Goal: Find specific page/section: Find specific page/section

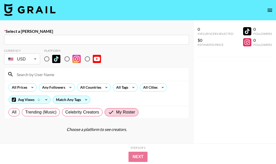
click at [270, 10] on icon "open drawer" at bounding box center [269, 10] width 5 height 3
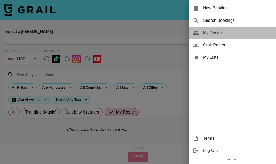
click at [221, 30] on span "My Roster" at bounding box center [237, 33] width 69 height 6
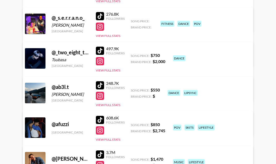
scroll to position [106, 0]
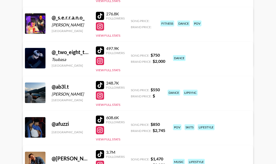
click at [100, 129] on div at bounding box center [100, 130] width 8 height 8
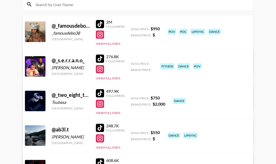
scroll to position [64, 0]
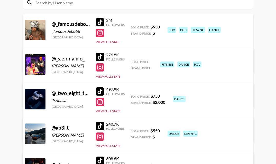
click at [99, 33] on div at bounding box center [100, 33] width 8 height 8
click at [102, 24] on div at bounding box center [100, 22] width 8 height 8
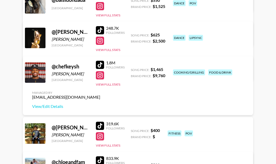
scroll to position [561, 0]
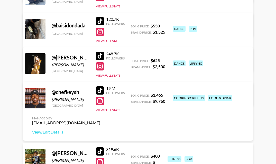
click at [100, 102] on div at bounding box center [100, 101] width 8 height 8
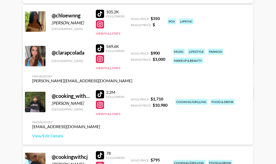
scroll to position [795, 0]
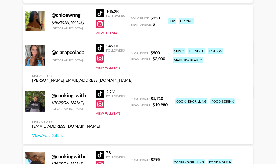
click at [98, 107] on div at bounding box center [100, 104] width 8 height 8
click at [98, 93] on div at bounding box center [100, 94] width 8 height 8
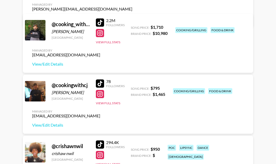
scroll to position [898, 0]
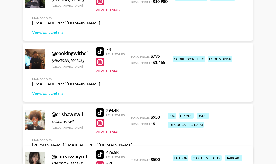
click at [98, 62] on div at bounding box center [100, 62] width 8 height 8
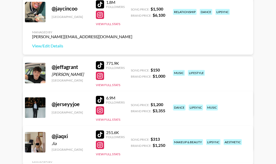
scroll to position [2070, 0]
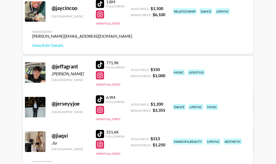
click at [97, 78] on div at bounding box center [100, 75] width 8 height 8
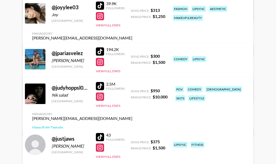
scroll to position [2271, 0]
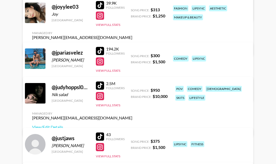
click at [102, 60] on div at bounding box center [100, 62] width 8 height 8
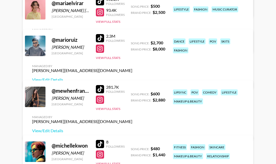
scroll to position [2973, 0]
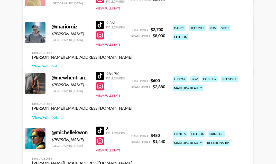
click at [102, 40] on div at bounding box center [100, 35] width 8 height 8
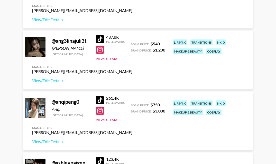
scroll to position [0, 0]
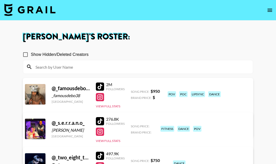
click at [65, 66] on input at bounding box center [140, 67] width 217 height 8
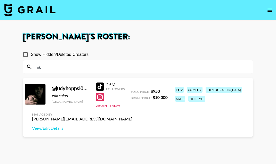
type input "nik"
click at [101, 101] on div at bounding box center [100, 97] width 8 height 8
click at [137, 70] on input "nik" at bounding box center [140, 67] width 217 height 8
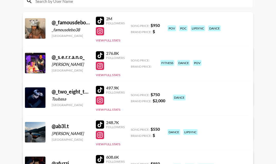
scroll to position [33, 0]
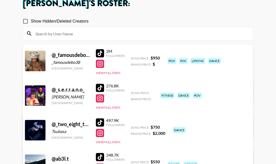
click at [100, 102] on div at bounding box center [100, 98] width 8 height 8
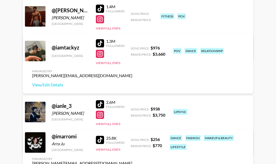
scroll to position [1549, 0]
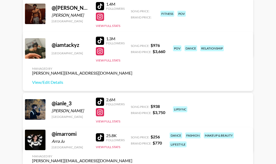
click at [101, 52] on div at bounding box center [100, 51] width 8 height 8
click at [101, 40] on div at bounding box center [100, 41] width 8 height 8
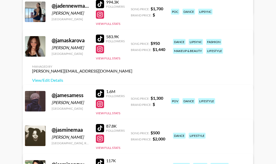
scroll to position [1856, 0]
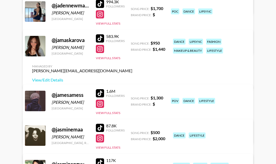
click at [99, 13] on div at bounding box center [100, 14] width 8 height 8
click at [99, 3] on div at bounding box center [100, 4] width 8 height 8
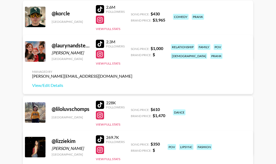
scroll to position [2635, 0]
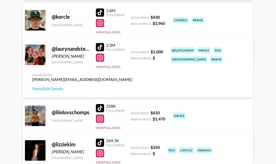
click at [98, 23] on div at bounding box center [100, 23] width 8 height 8
